Goal: Transaction & Acquisition: Purchase product/service

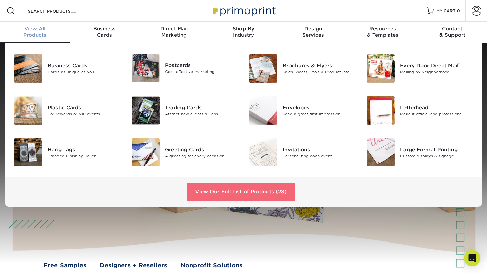
click at [245, 192] on link "View Our Full List of Products (28)" at bounding box center [241, 191] width 108 height 18
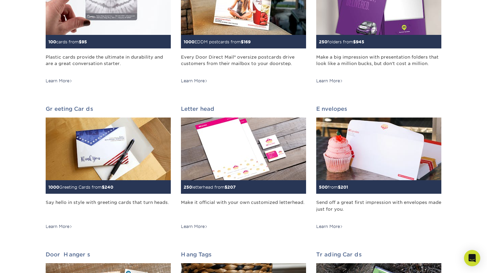
scroll to position [304, 0]
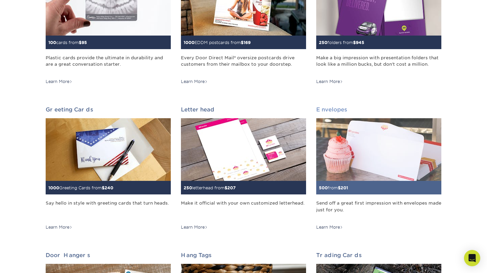
click at [331, 110] on h2 "Envelopes" at bounding box center [378, 109] width 125 height 6
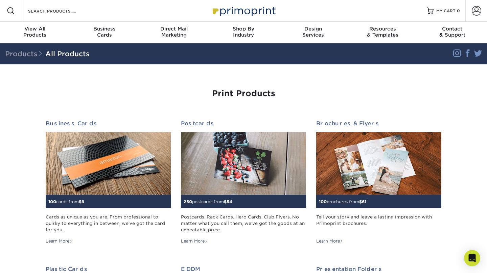
click at [42, 5] on div "Search Products" at bounding box center [57, 11] width 71 height 22
click at [41, 14] on input "Search Products" at bounding box center [60, 11] width 66 height 8
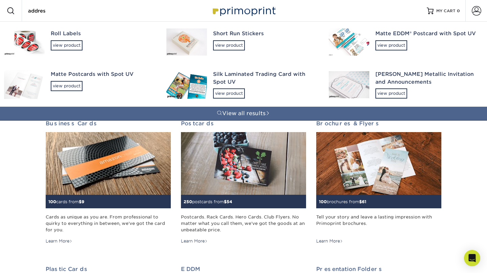
type input "address"
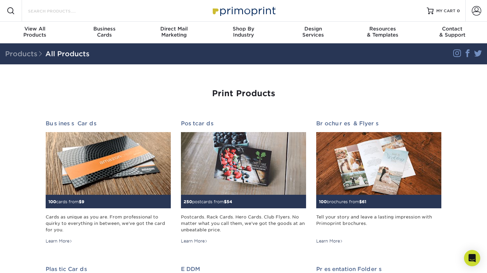
click at [52, 11] on input "Search Products" at bounding box center [60, 11] width 66 height 8
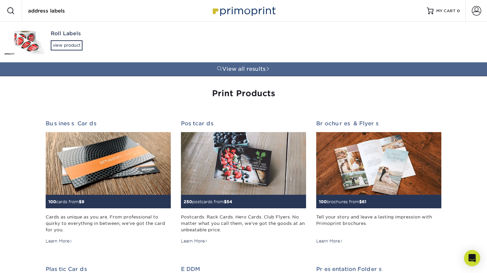
type input "address labels"
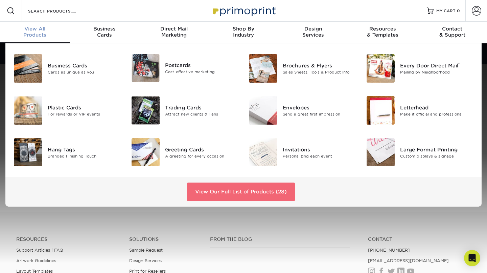
click at [240, 191] on link "View Our Full List of Products (28)" at bounding box center [241, 191] width 108 height 18
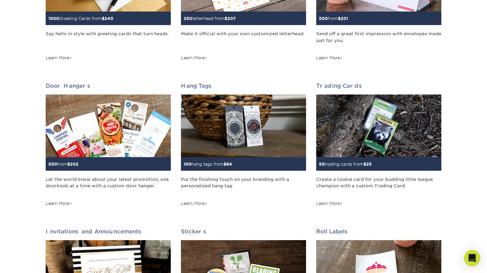
scroll to position [642, 0]
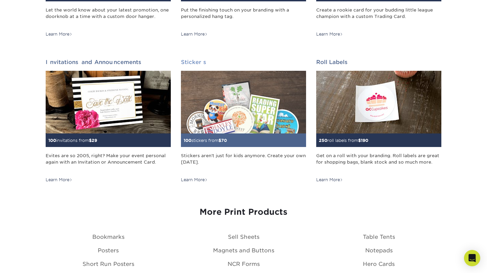
click at [239, 130] on img at bounding box center [243, 102] width 125 height 63
